Goal: Transaction & Acquisition: Purchase product/service

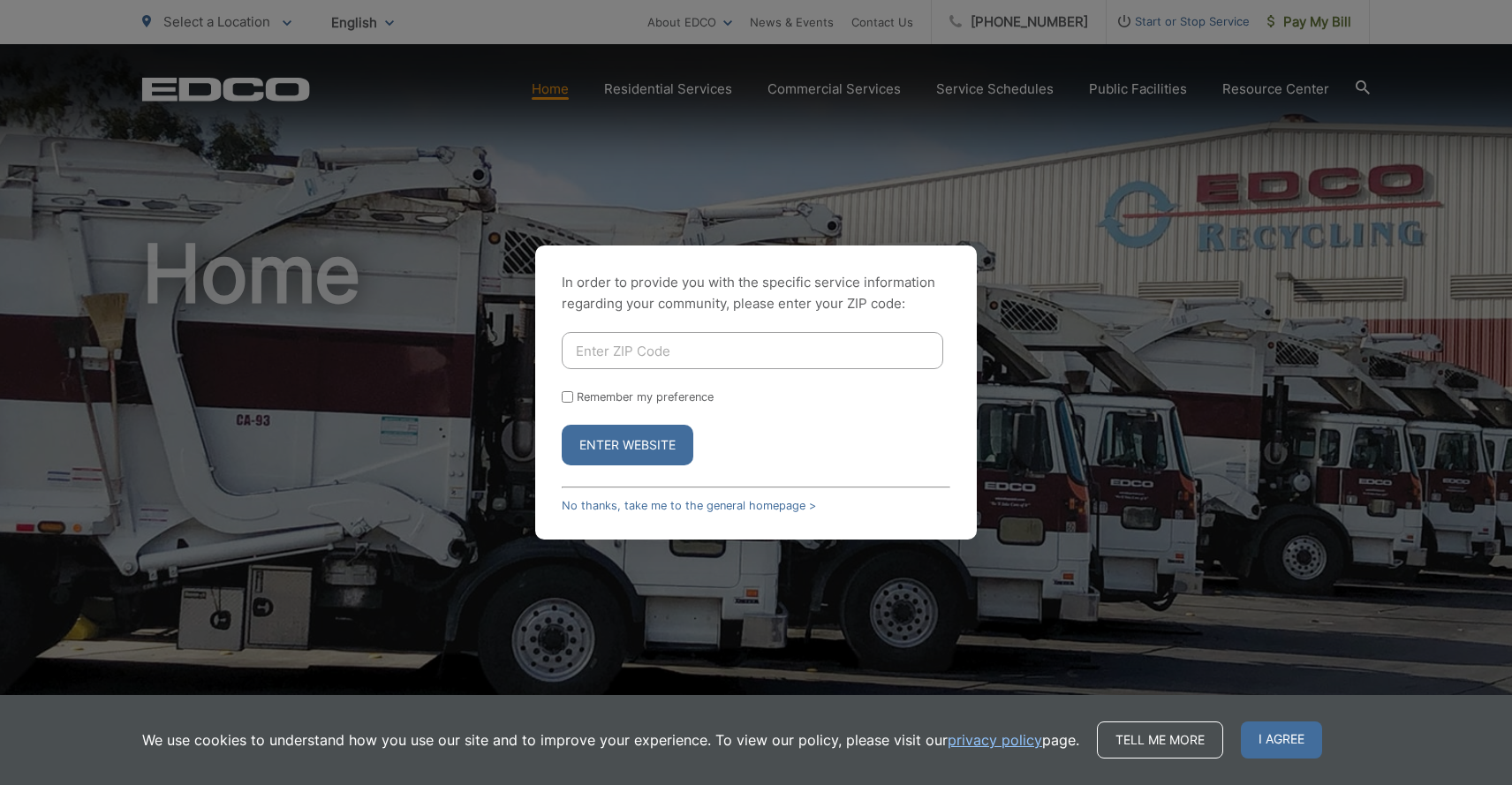
click at [649, 351] on input "Enter ZIP Code" at bounding box center [752, 350] width 382 height 38
type input "92028"
click at [569, 396] on input "Remember my preference" at bounding box center [567, 397] width 12 height 12
checkbox input "true"
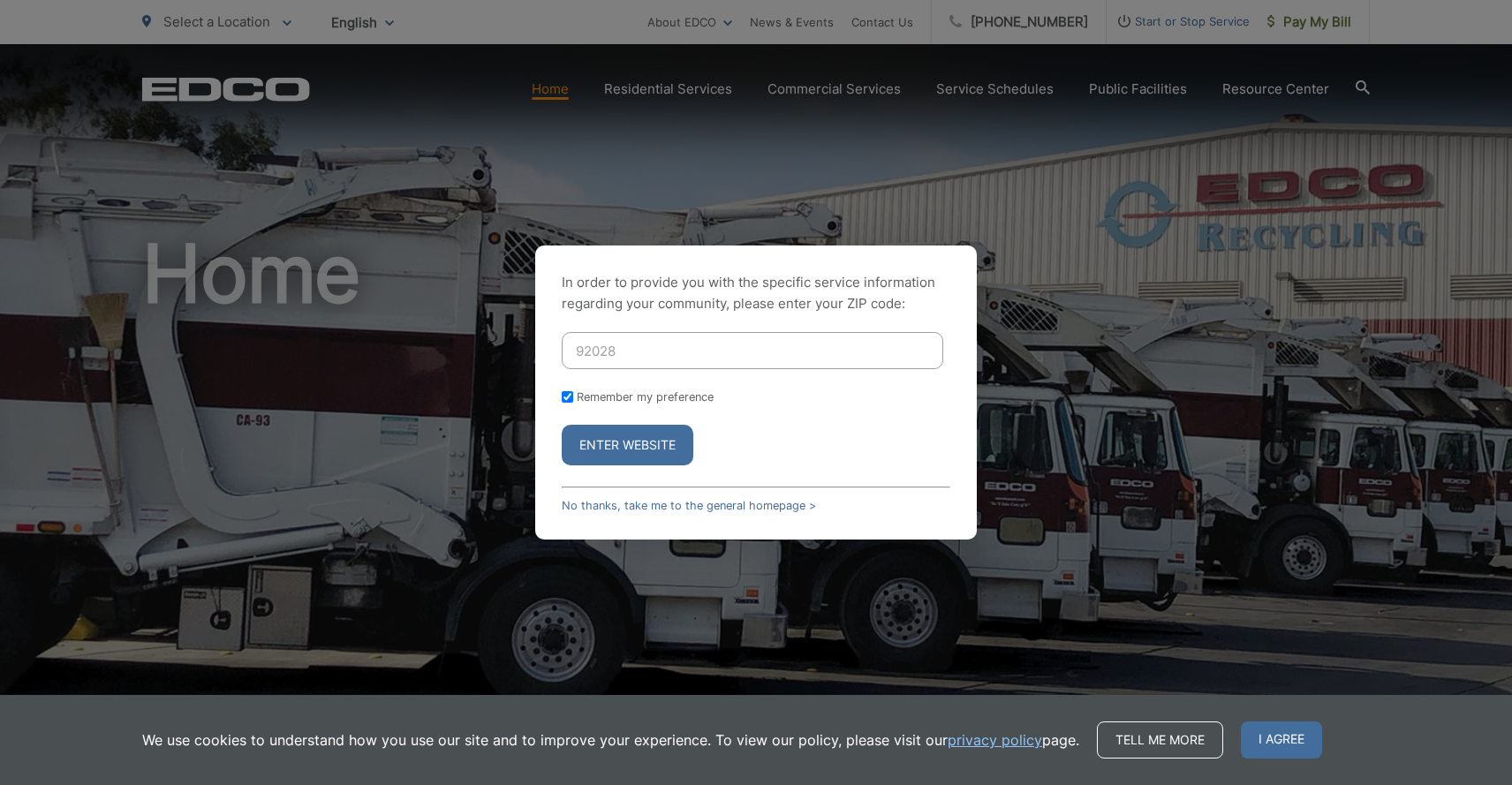
click at [599, 451] on button "Enter Website" at bounding box center [628, 445] width 132 height 40
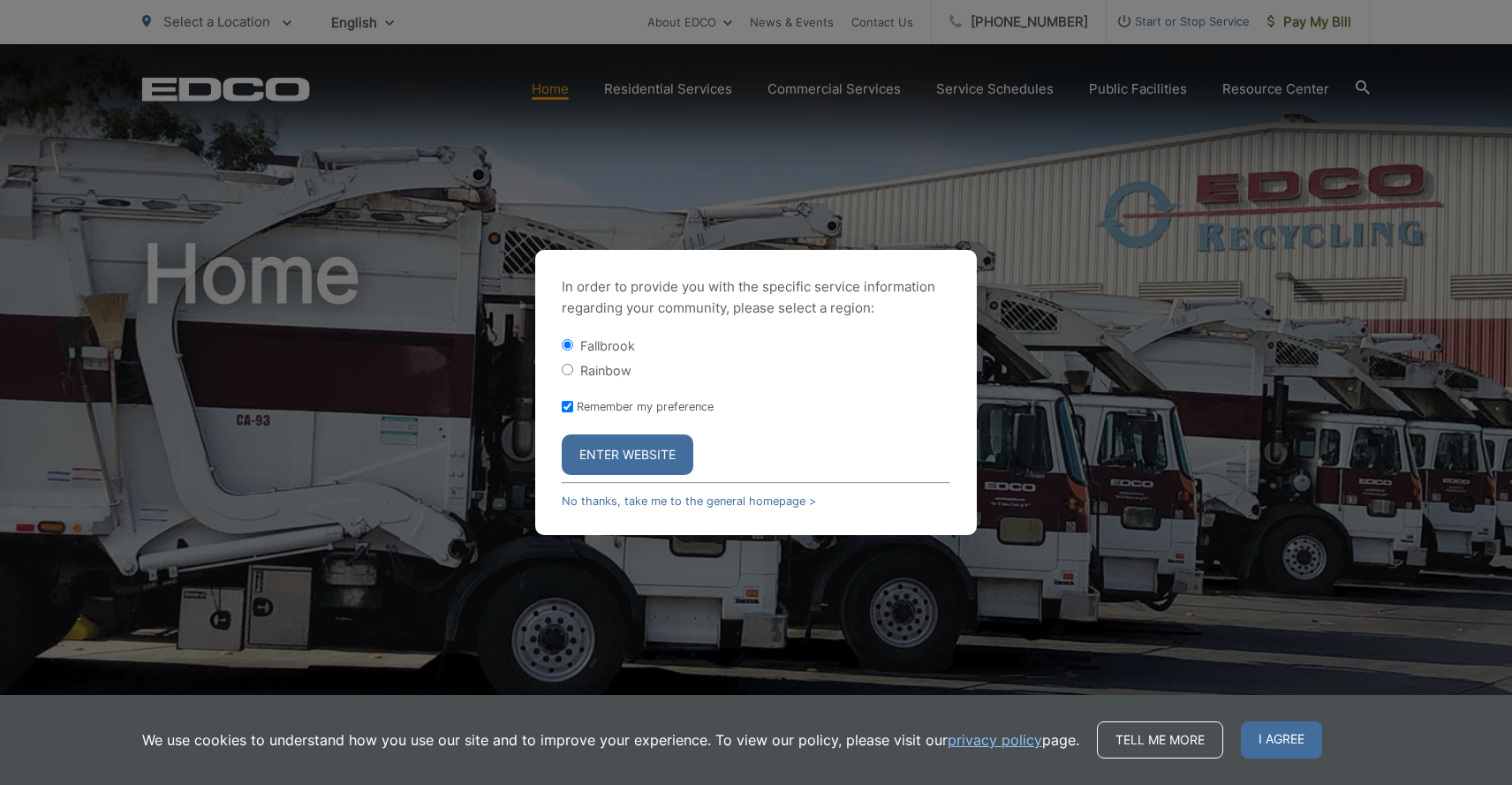
click at [631, 468] on button "Enter Website" at bounding box center [628, 455] width 132 height 40
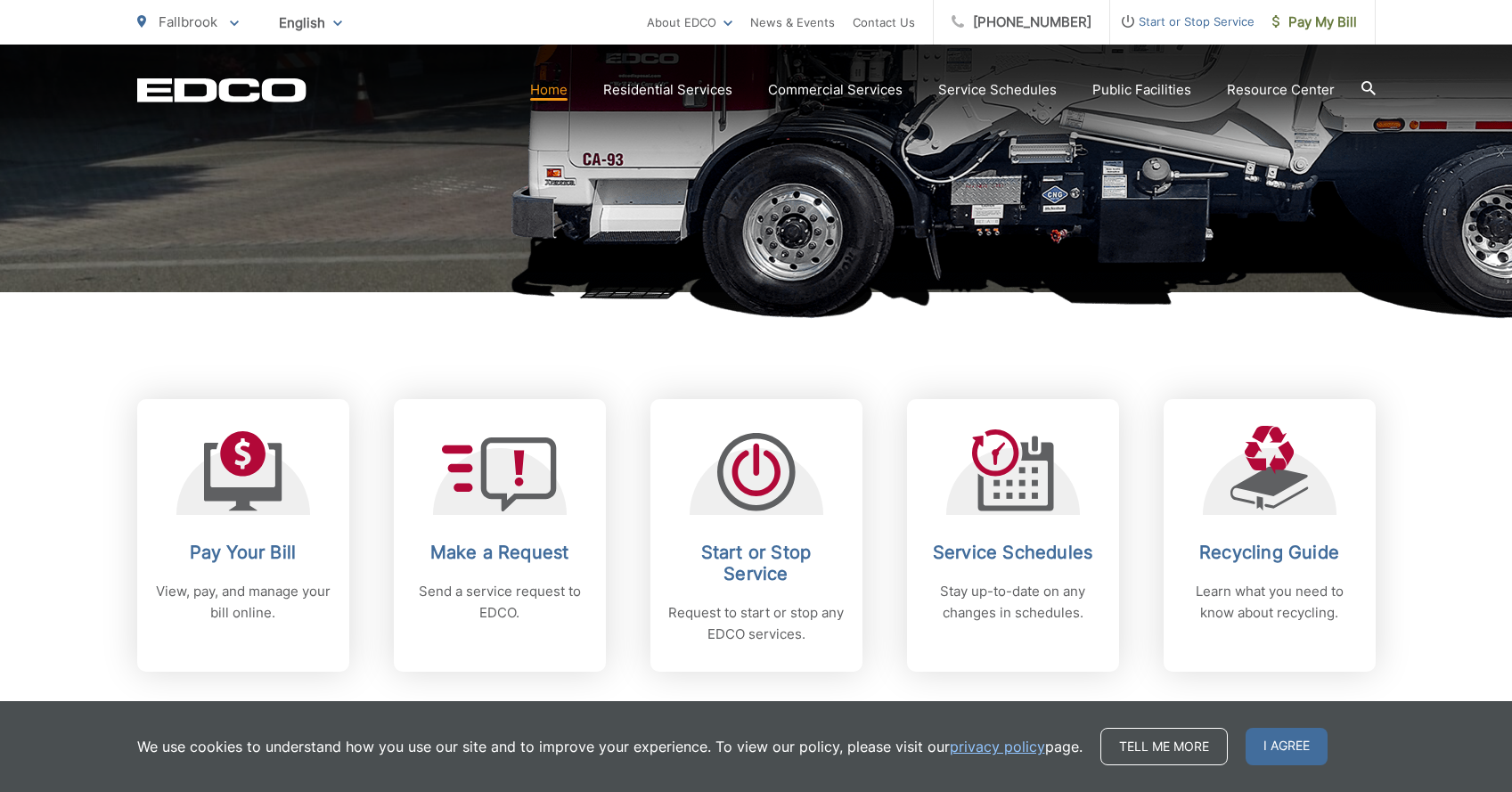
scroll to position [551, 0]
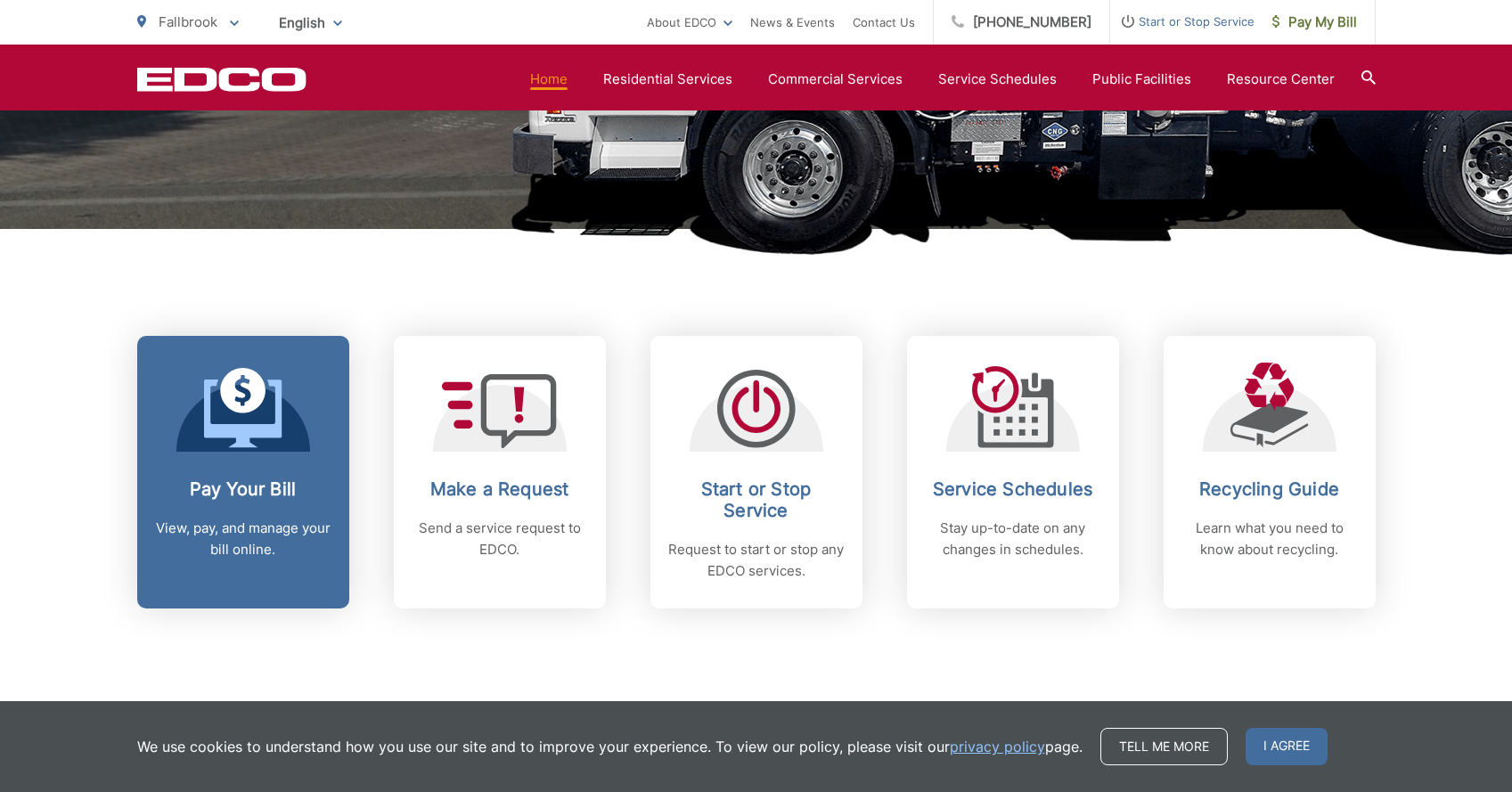
click at [211, 450] on span at bounding box center [243, 410] width 78 height 84
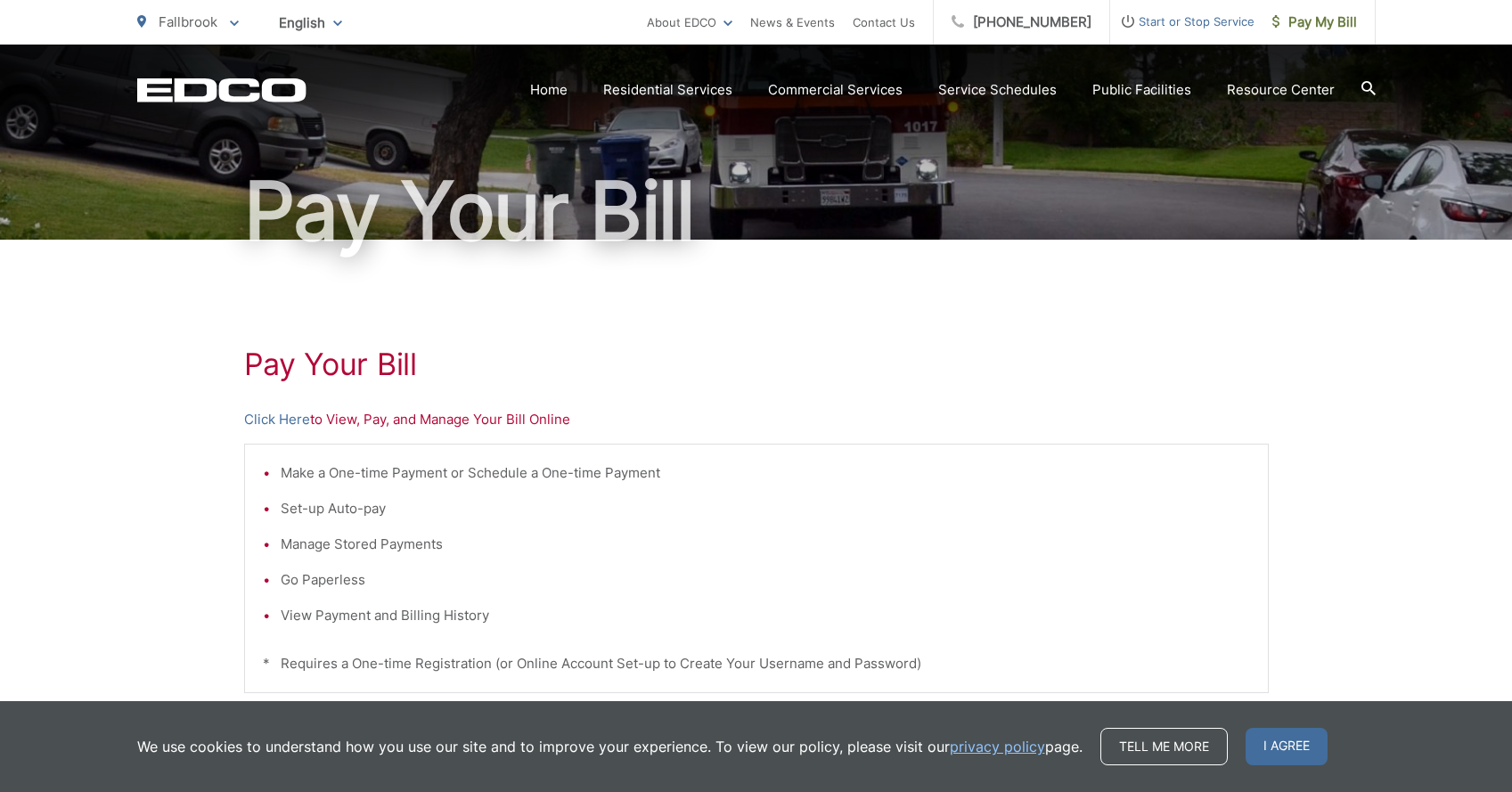
scroll to position [137, 0]
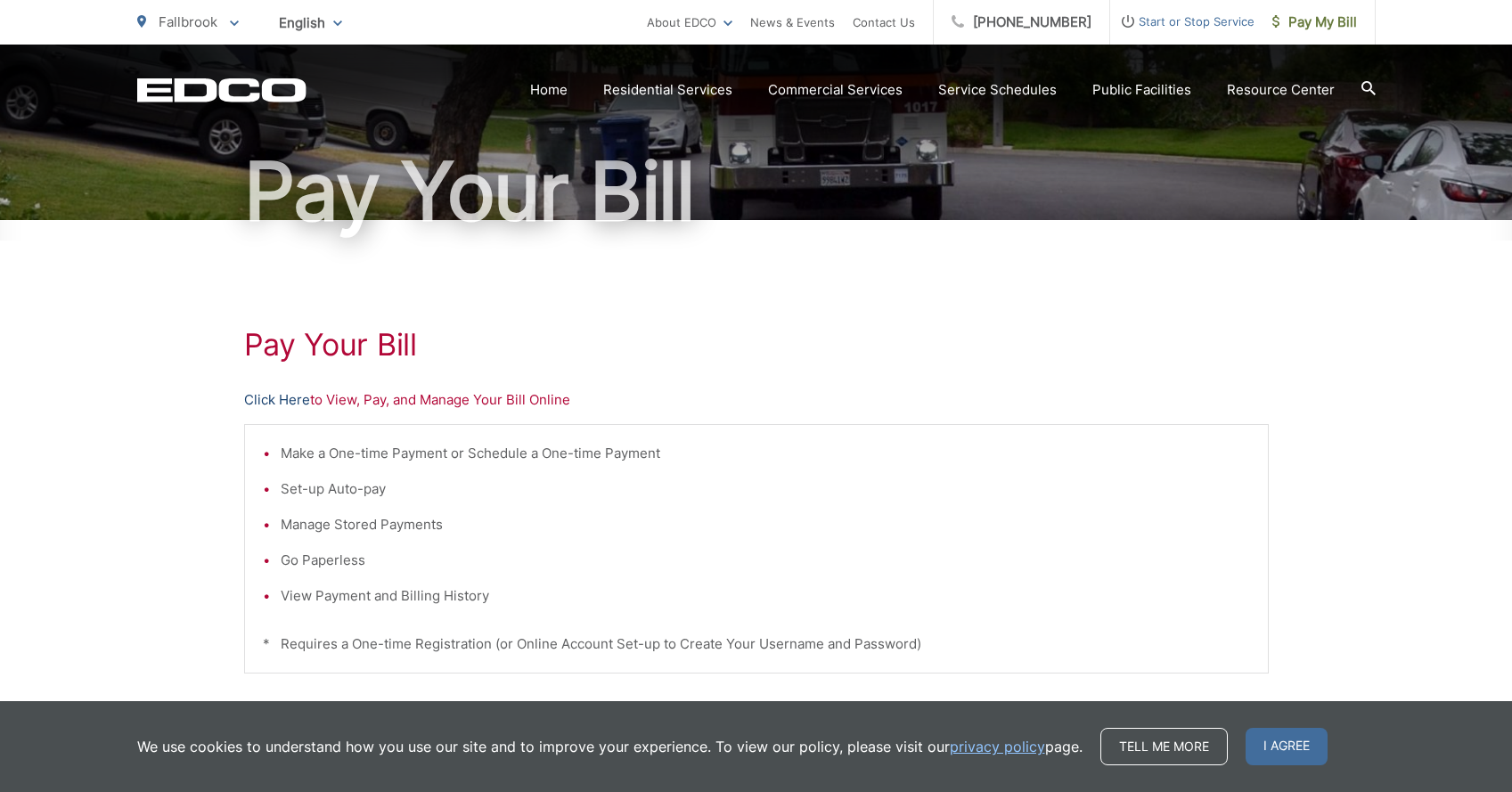
click at [268, 395] on link "Click Here" at bounding box center [276, 400] width 66 height 21
